Goal: Task Accomplishment & Management: Use online tool/utility

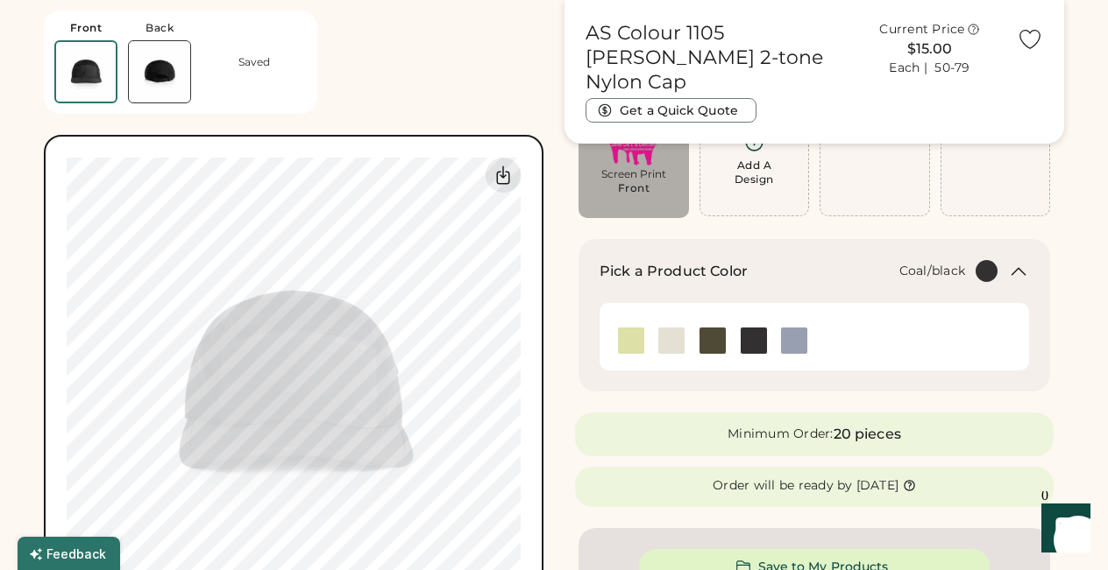
scroll to position [148, 0]
click at [634, 345] on img at bounding box center [631, 341] width 26 height 26
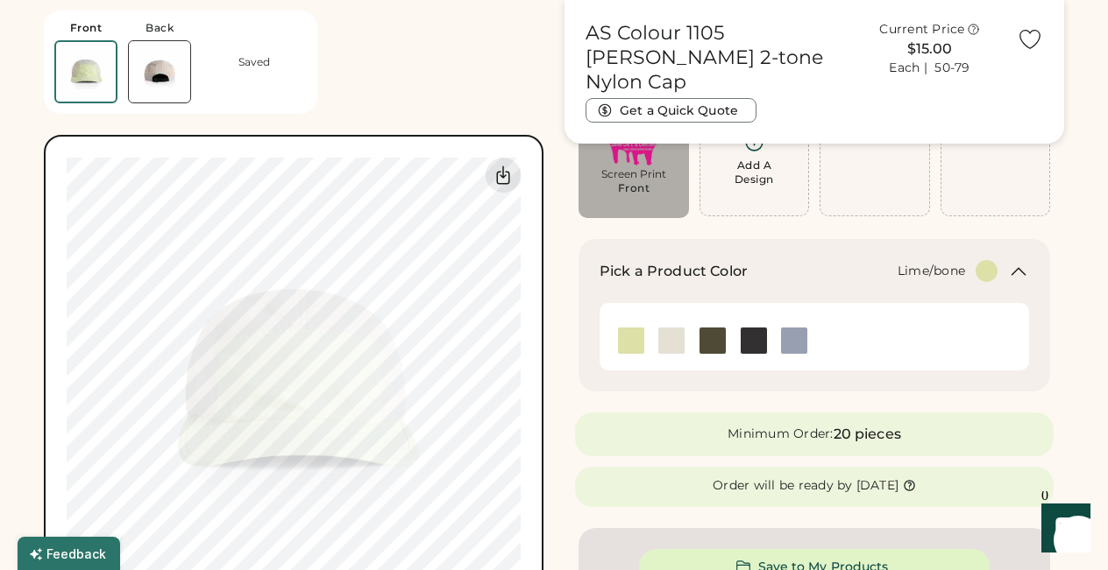
click at [634, 345] on img at bounding box center [631, 341] width 26 height 26
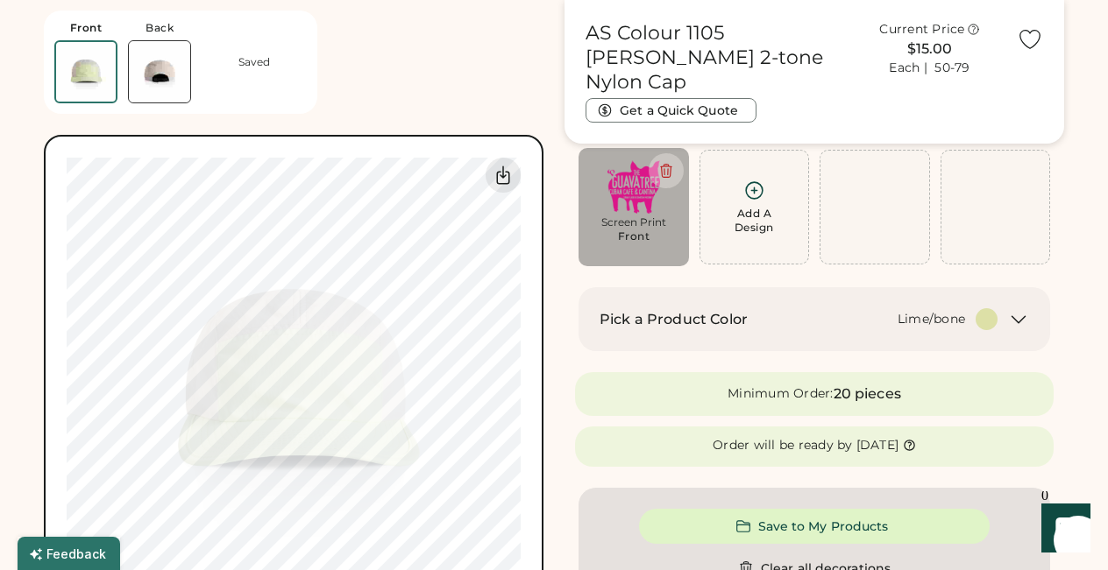
scroll to position [98, 0]
click at [1018, 321] on icon at bounding box center [1018, 321] width 21 height 21
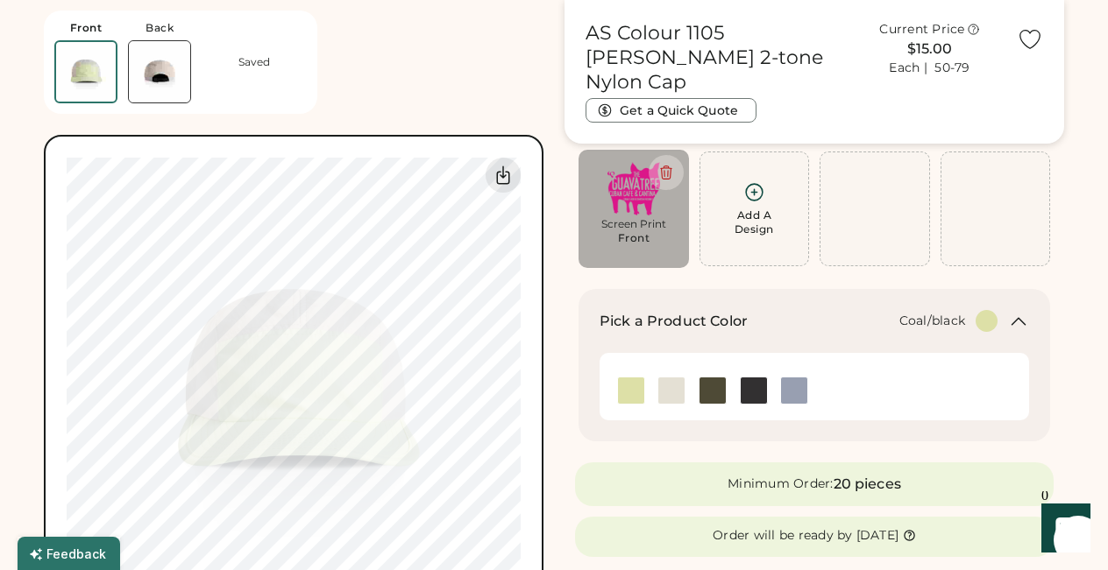
click at [756, 393] on img at bounding box center [753, 391] width 26 height 26
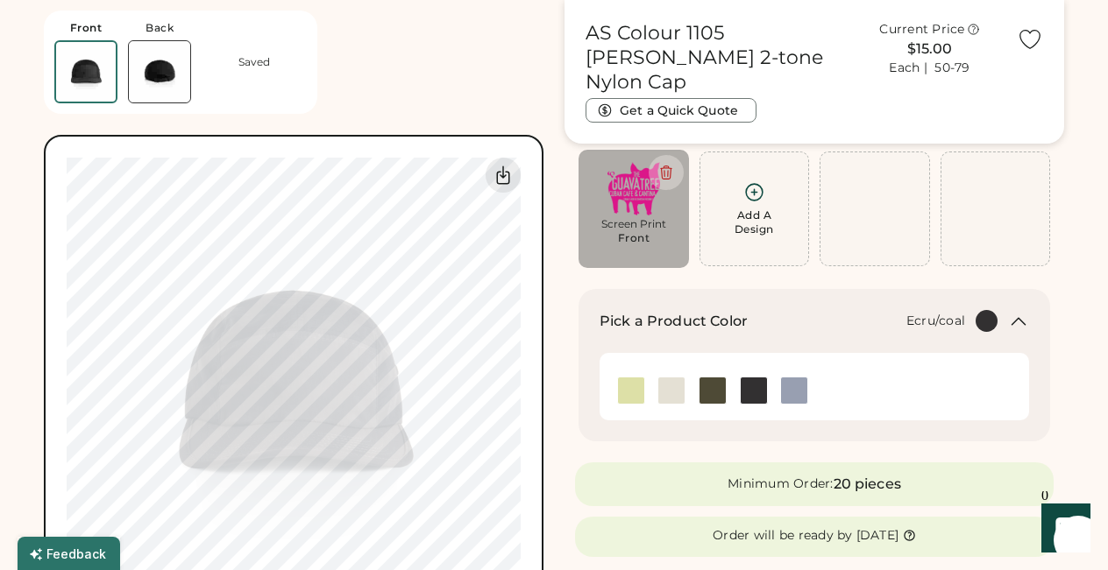
click at [665, 391] on img at bounding box center [671, 391] width 26 height 26
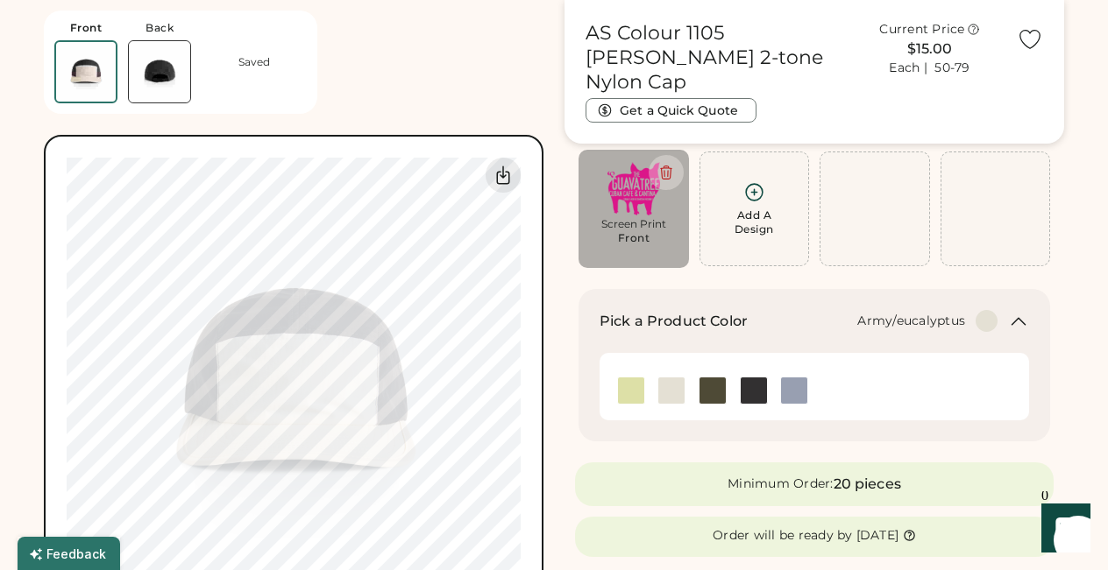
click at [709, 390] on img at bounding box center [712, 391] width 26 height 26
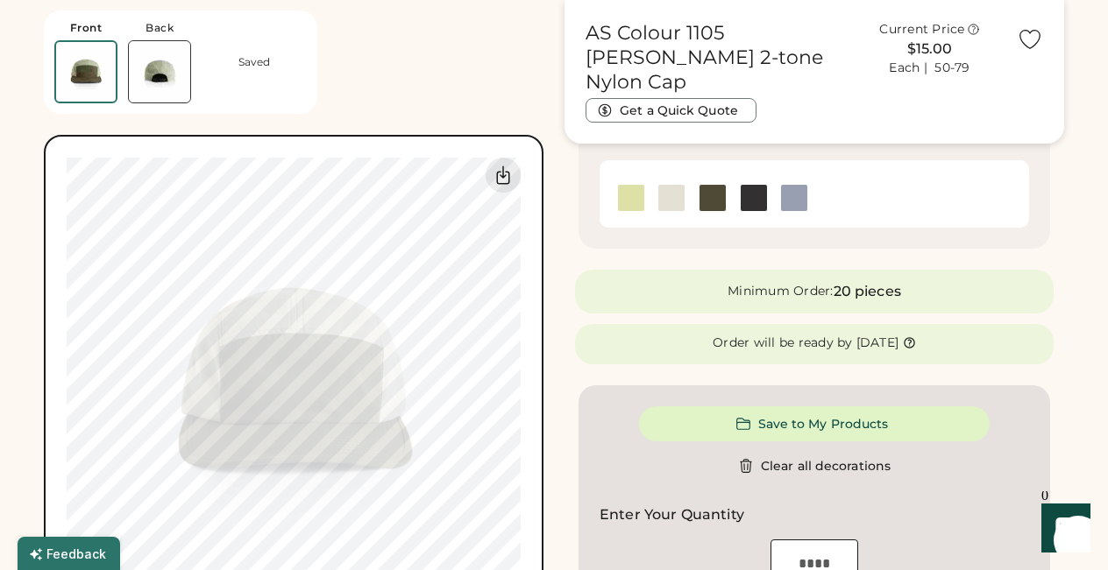
scroll to position [0, 0]
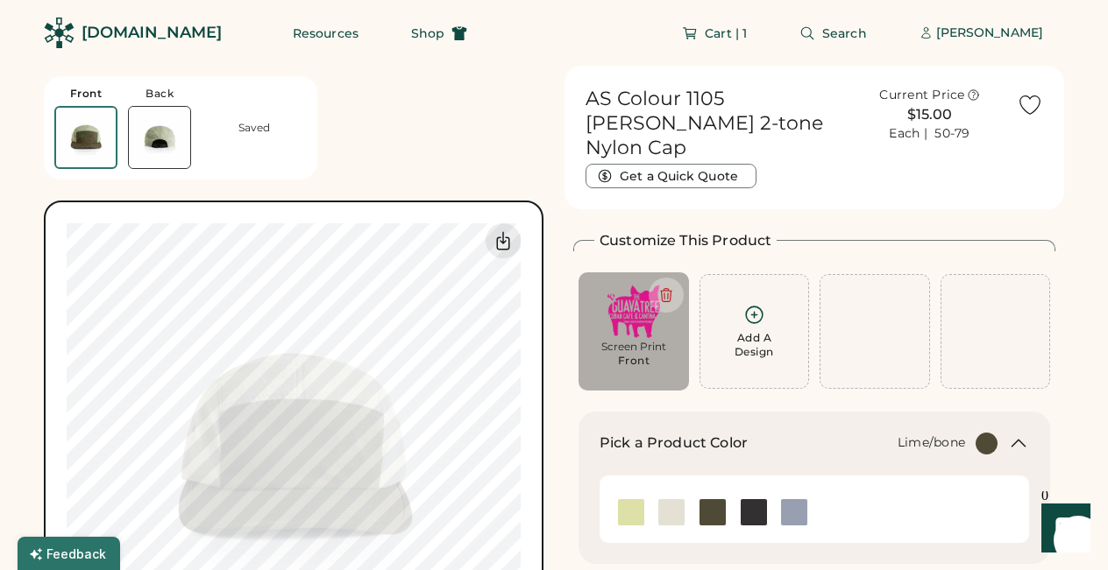
click at [633, 499] on img at bounding box center [631, 512] width 26 height 26
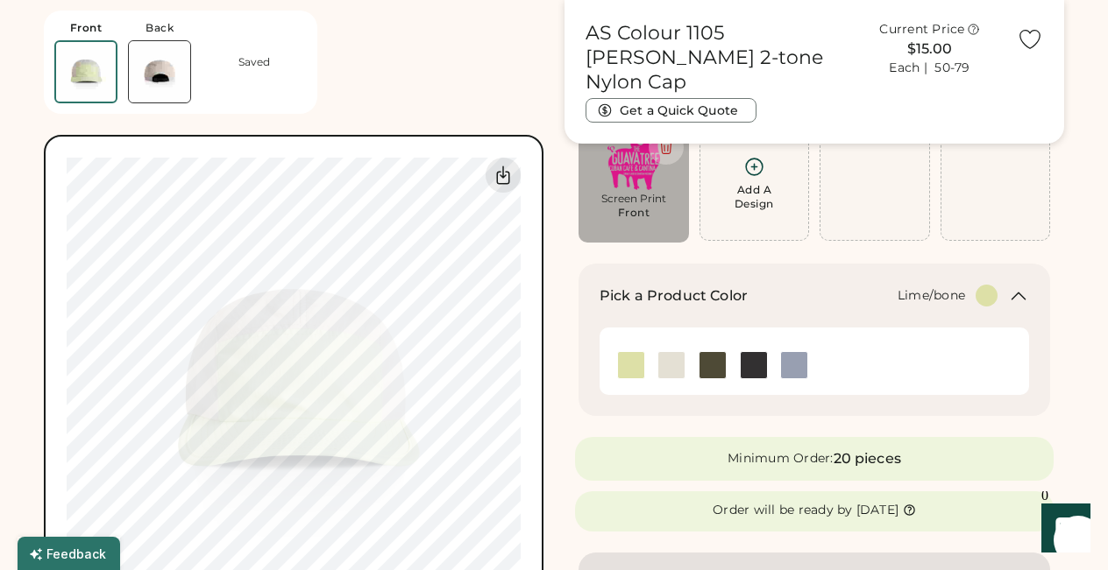
scroll to position [139, 0]
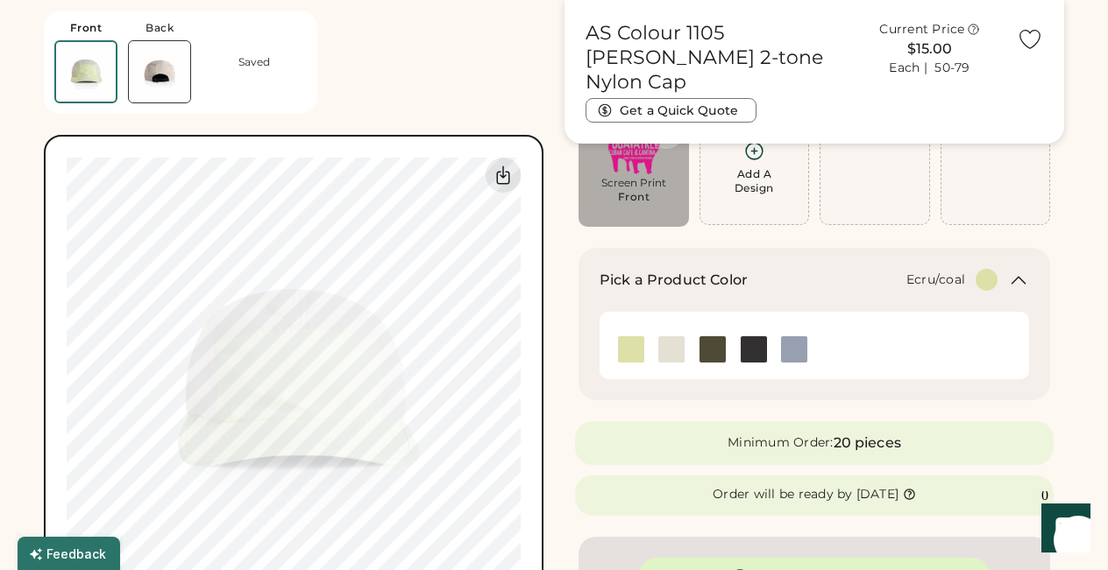
click at [669, 351] on img at bounding box center [671, 350] width 26 height 26
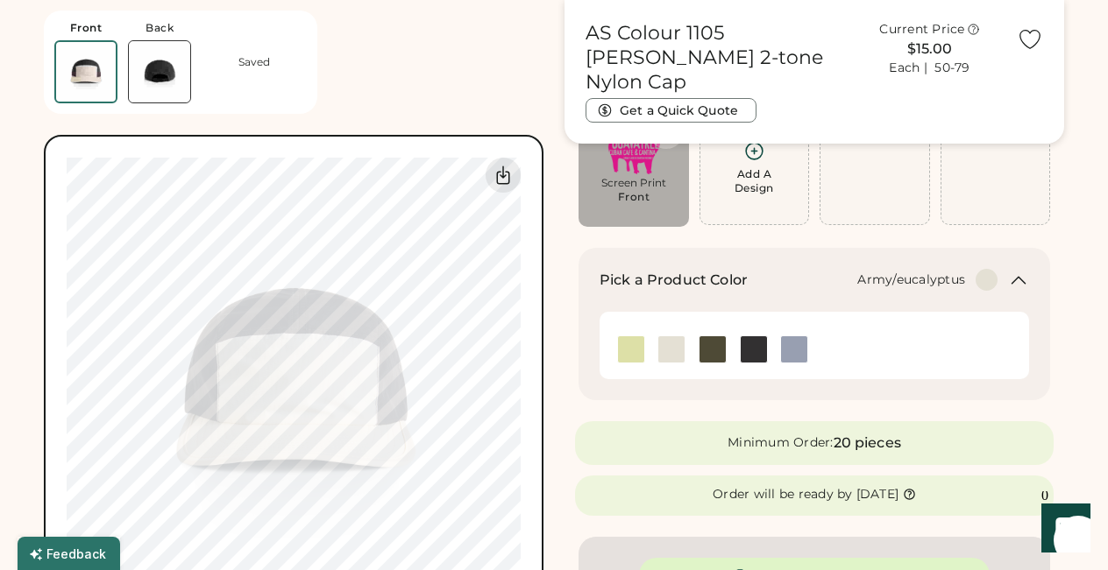
click at [709, 349] on img at bounding box center [712, 350] width 26 height 26
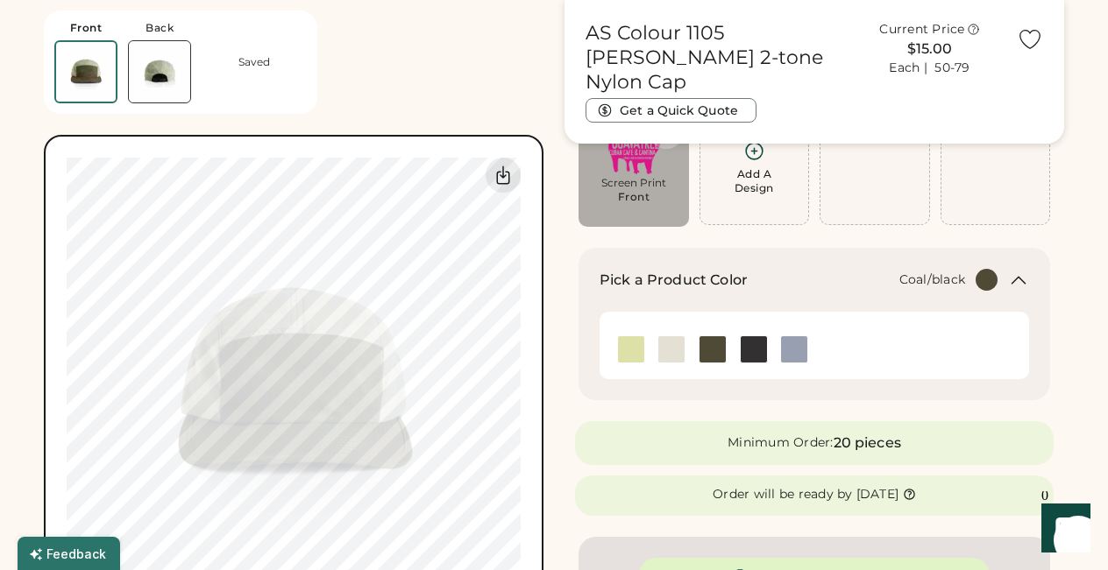
click at [757, 352] on img at bounding box center [753, 350] width 26 height 26
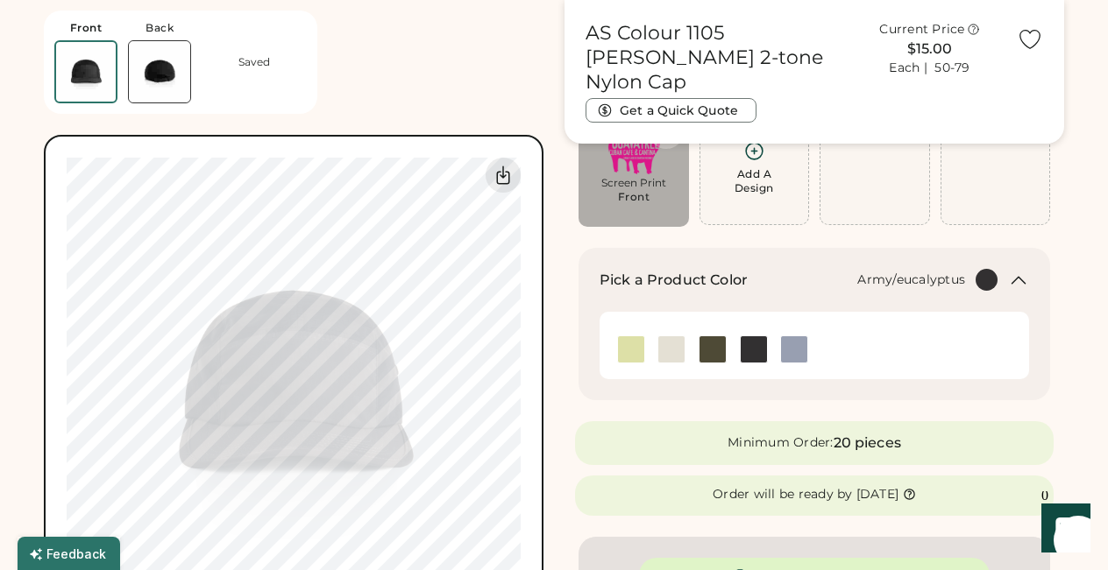
click at [710, 352] on img at bounding box center [712, 350] width 26 height 26
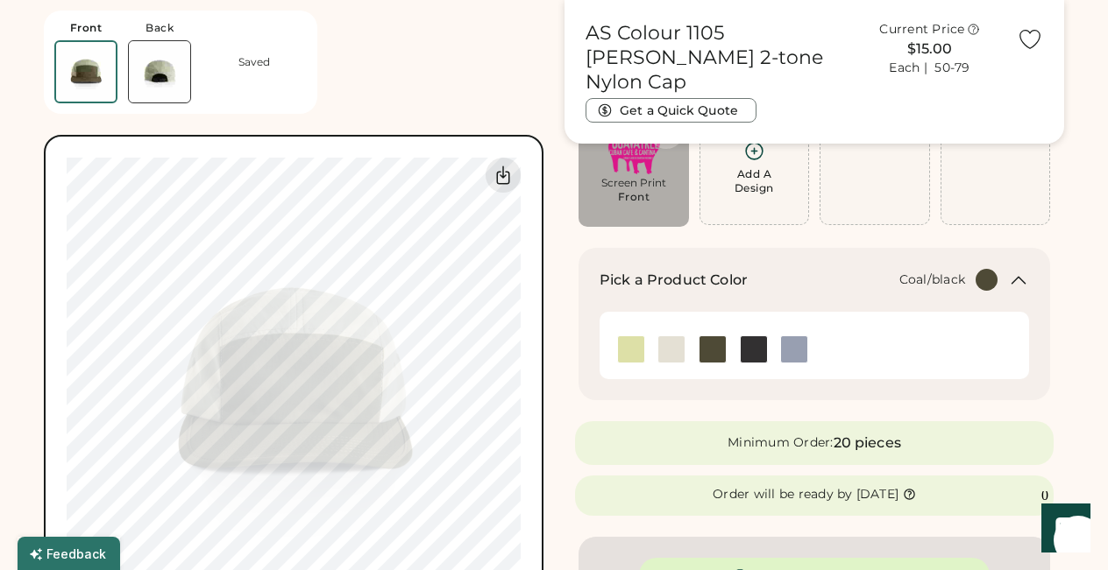
click at [754, 351] on img at bounding box center [753, 350] width 26 height 26
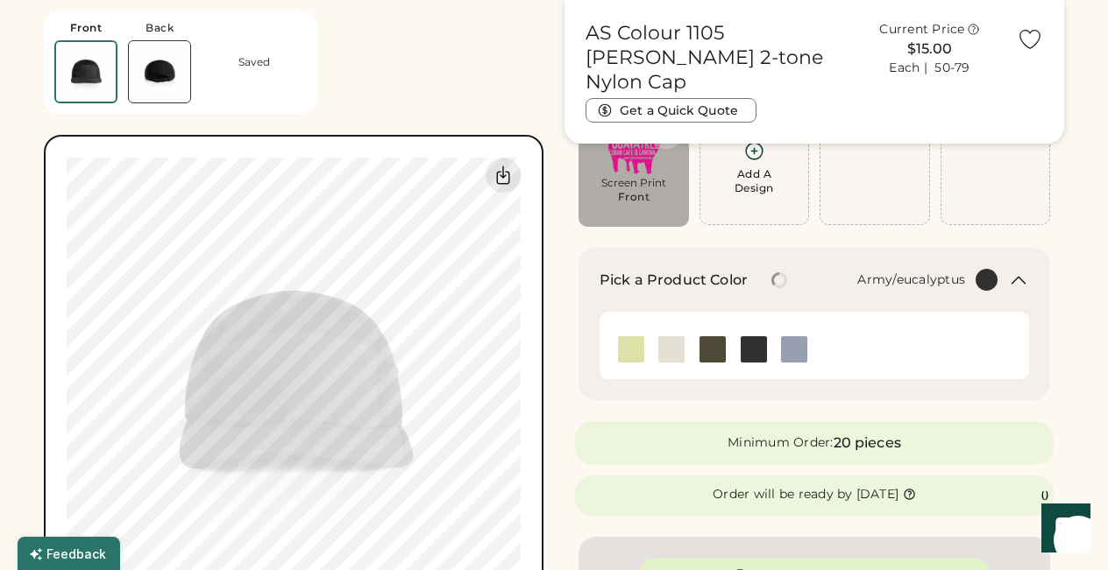
click at [710, 351] on img at bounding box center [712, 350] width 26 height 26
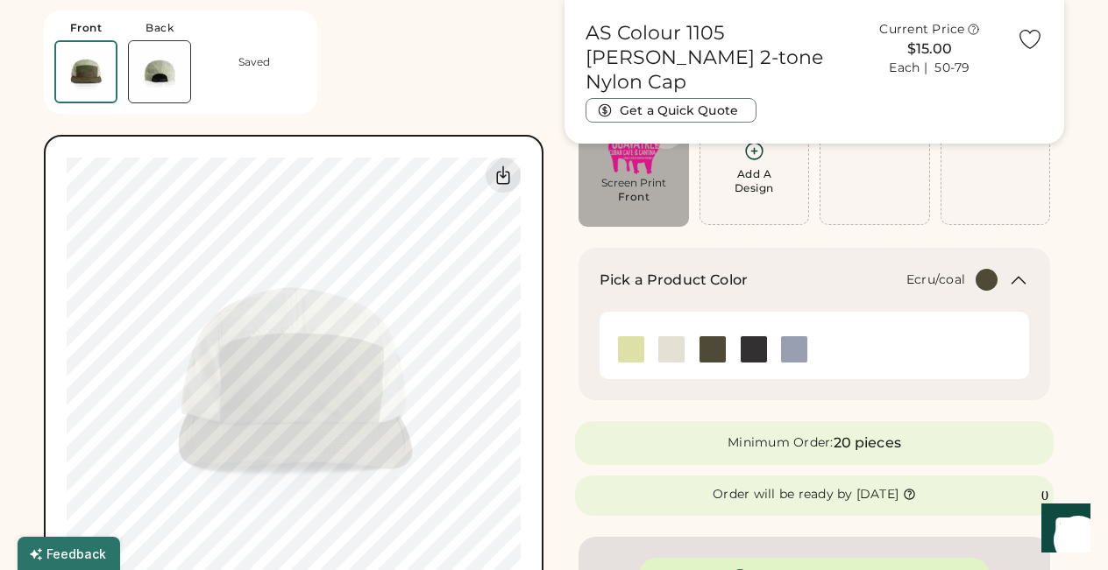
click at [669, 351] on img at bounding box center [671, 350] width 26 height 26
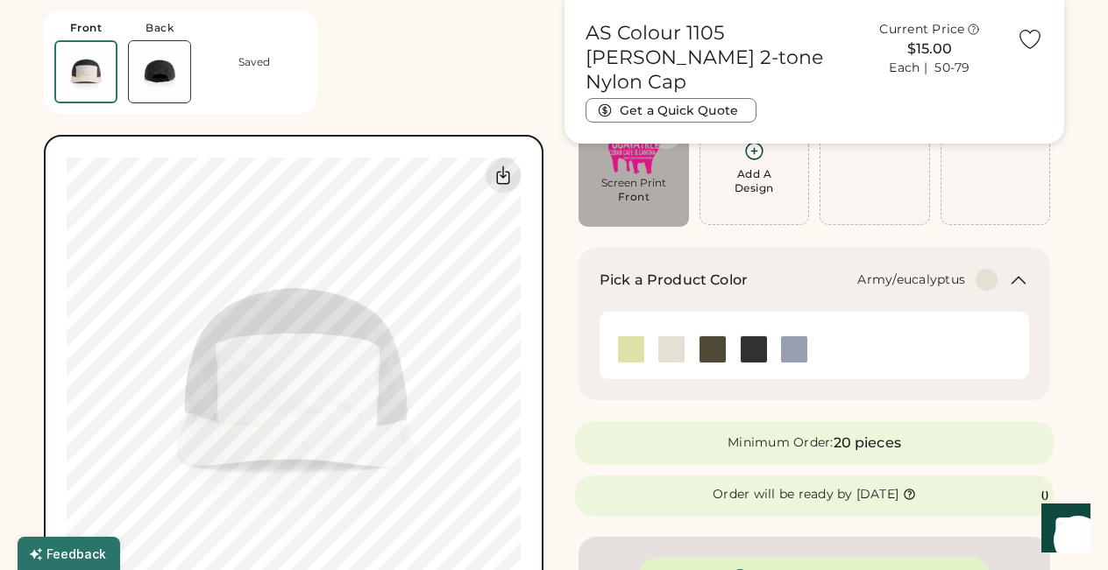
click at [716, 351] on img at bounding box center [712, 350] width 26 height 26
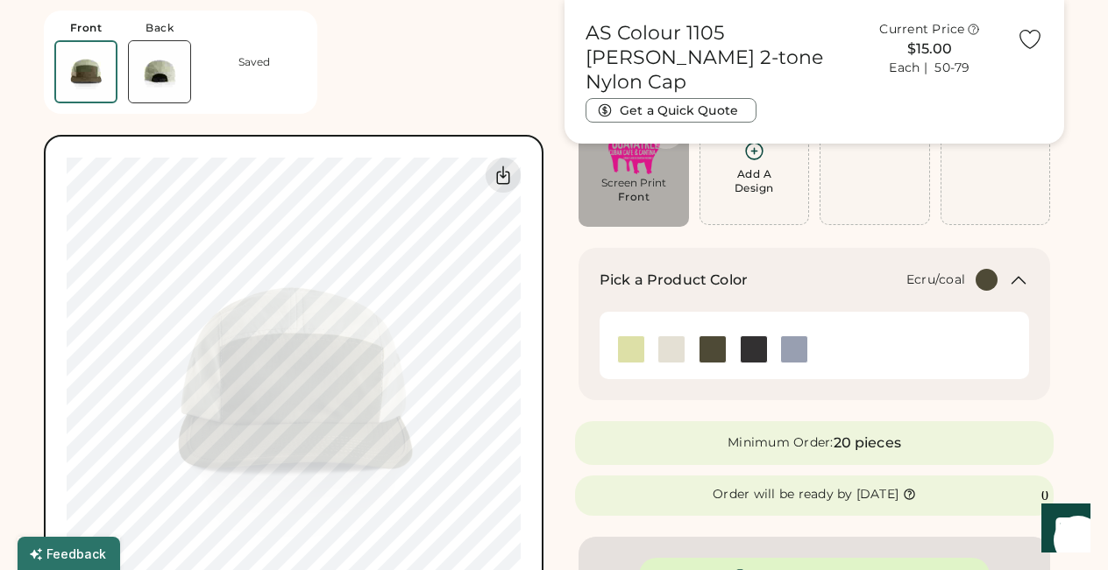
click at [672, 347] on img at bounding box center [671, 350] width 26 height 26
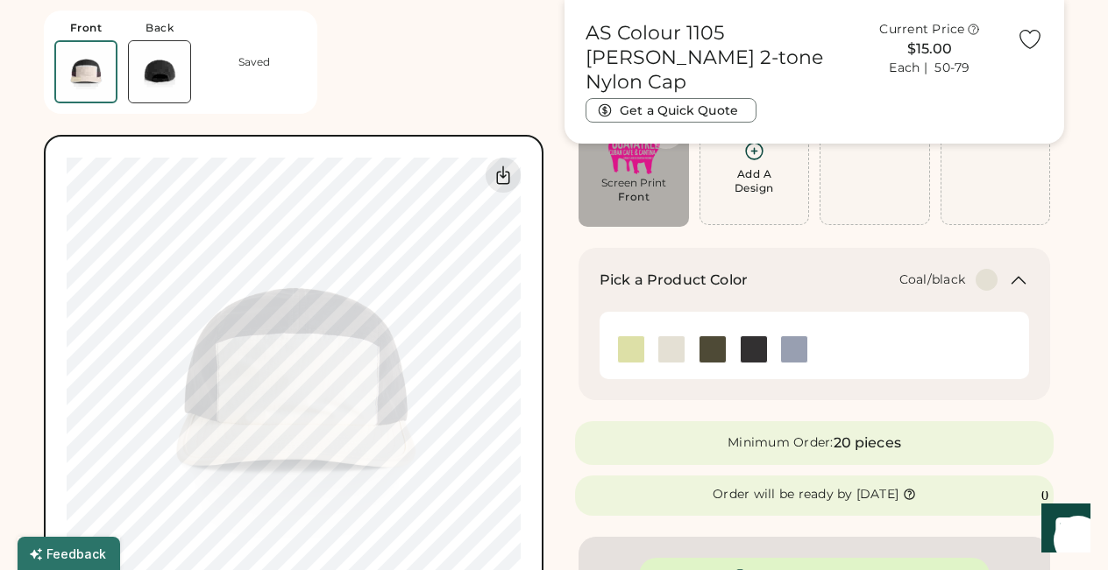
click at [752, 352] on img at bounding box center [753, 350] width 26 height 26
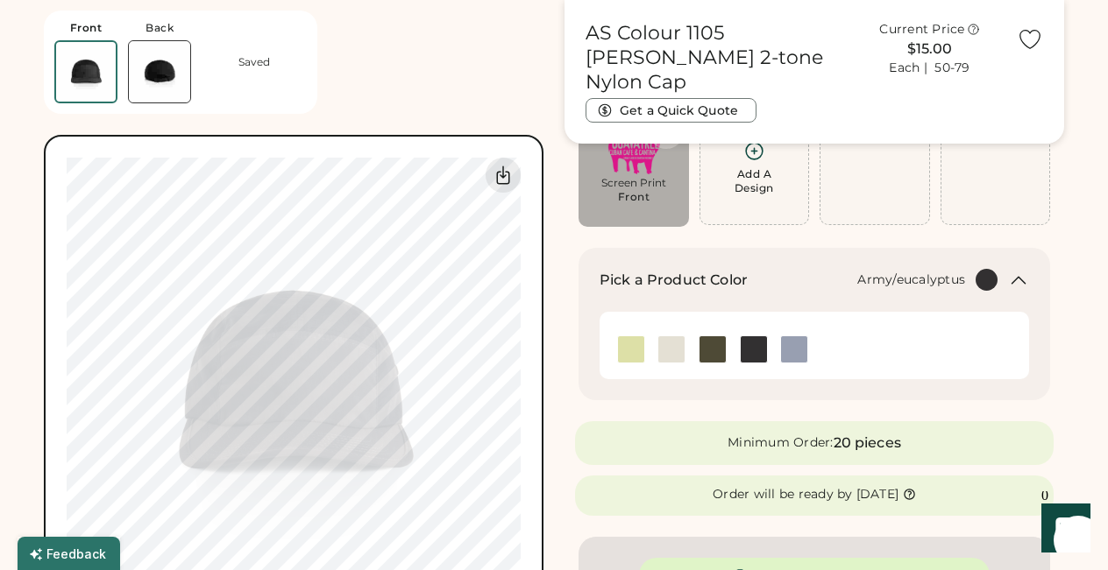
click at [712, 348] on img at bounding box center [712, 350] width 26 height 26
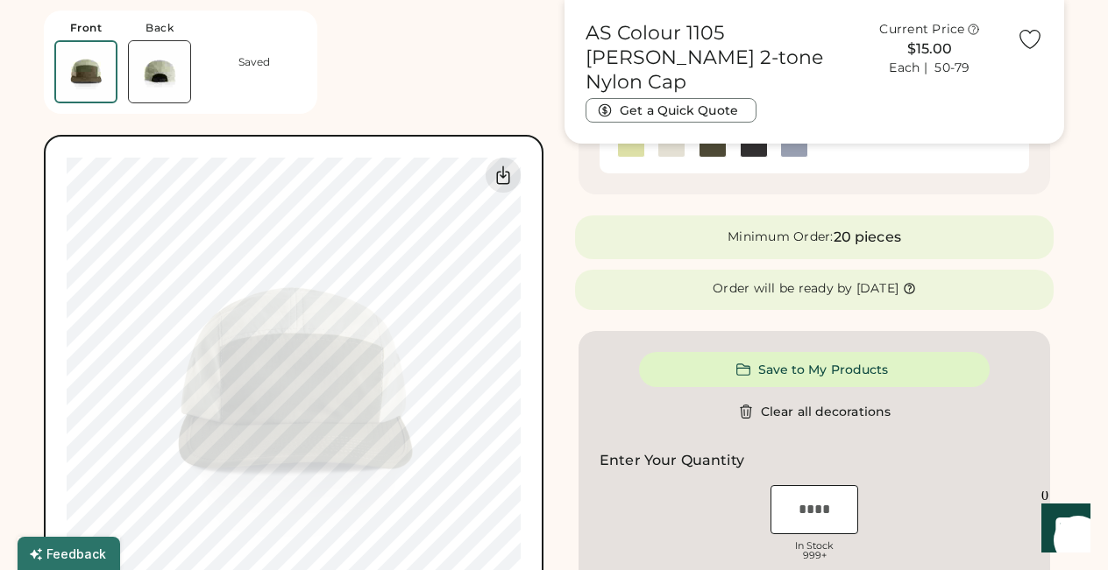
scroll to position [356, 0]
